Goal: Check status

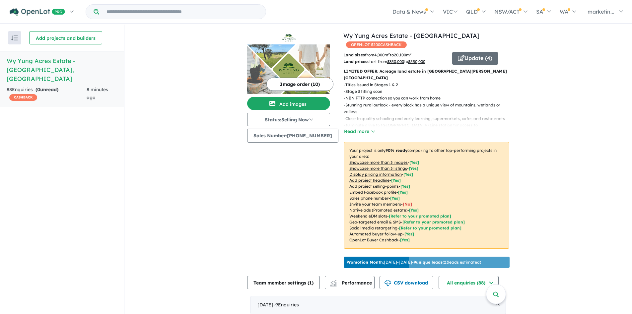
scroll to position [201, 0]
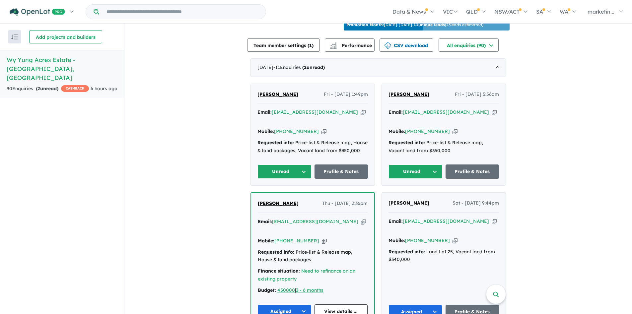
scroll to position [288, 0]
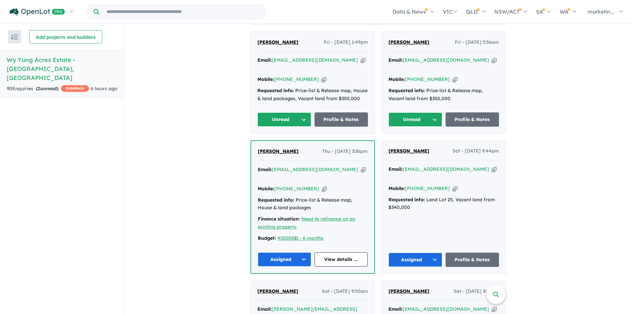
click at [293, 112] on button "Unread" at bounding box center [284, 119] width 54 height 14
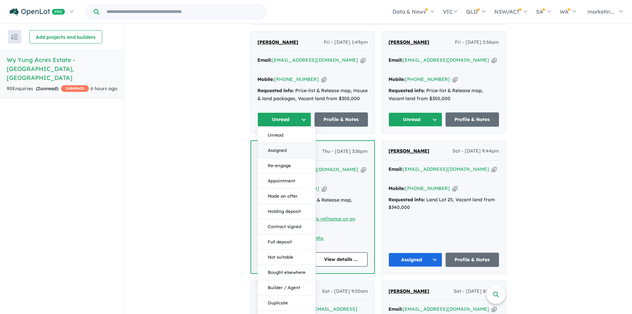
click at [282, 143] on button "Assigned" at bounding box center [287, 150] width 58 height 15
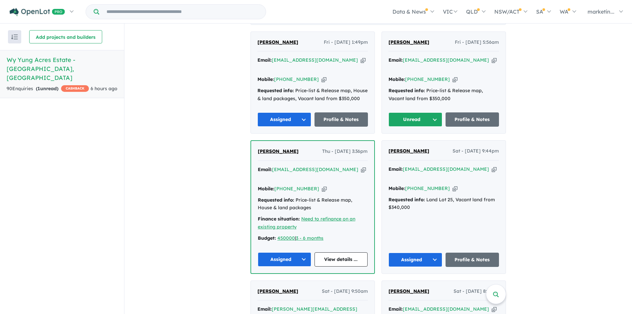
click at [415, 112] on button "Unread" at bounding box center [415, 119] width 54 height 14
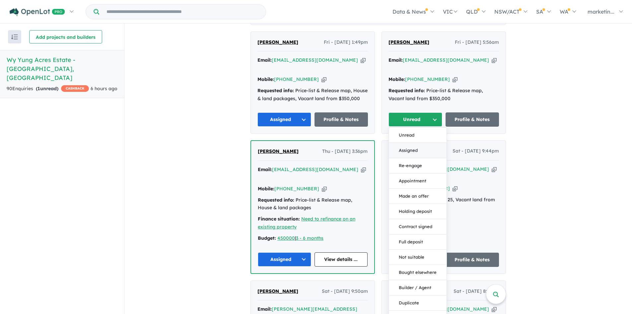
click at [412, 143] on button "Assigned" at bounding box center [418, 150] width 58 height 15
